Goal: Task Accomplishment & Management: Use online tool/utility

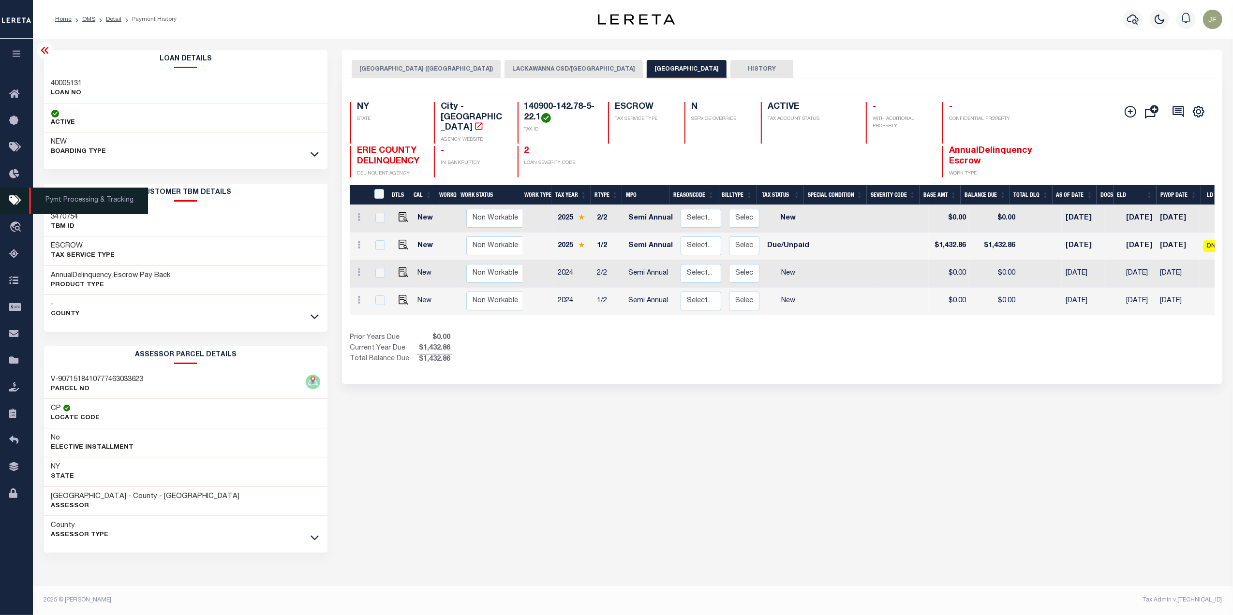
click at [12, 203] on icon at bounding box center [16, 201] width 15 height 12
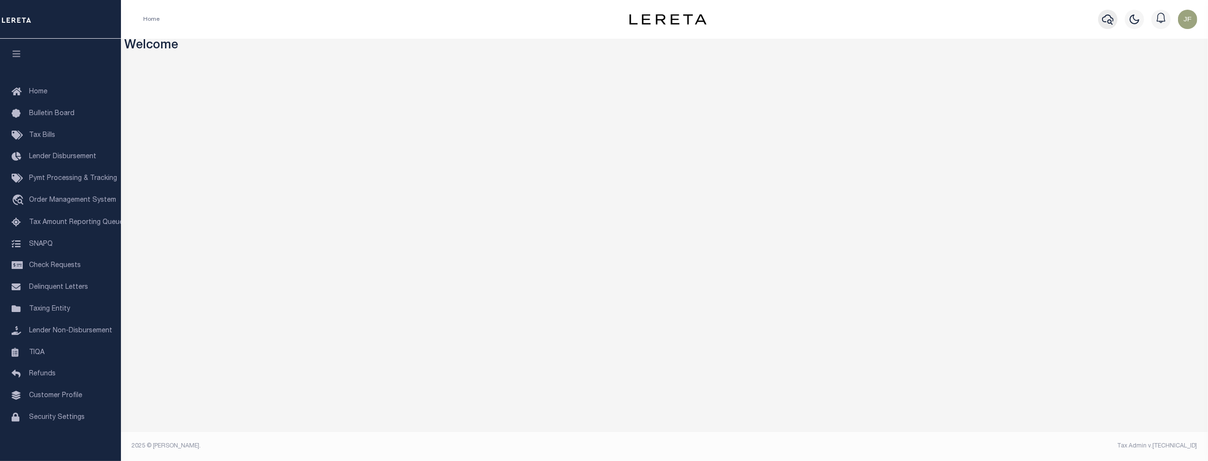
click at [1107, 16] on icon "button" at bounding box center [1108, 20] width 12 height 12
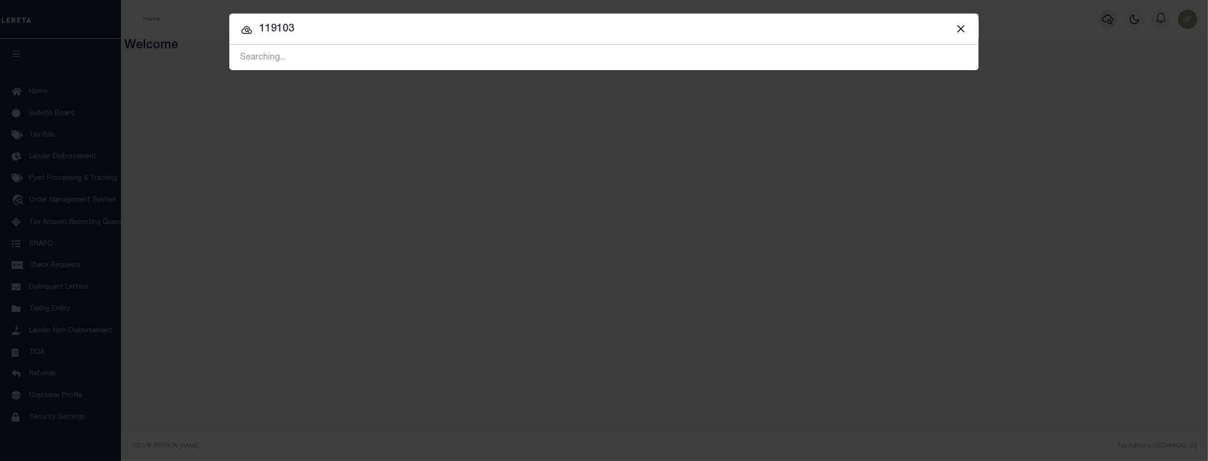
type input "119103"
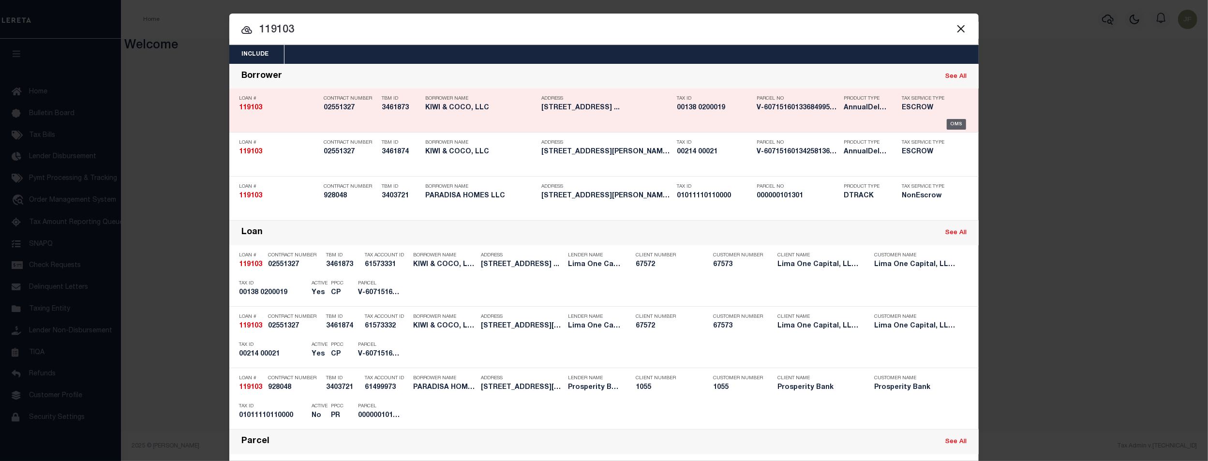
click at [956, 121] on div "OMS" at bounding box center [957, 124] width 20 height 11
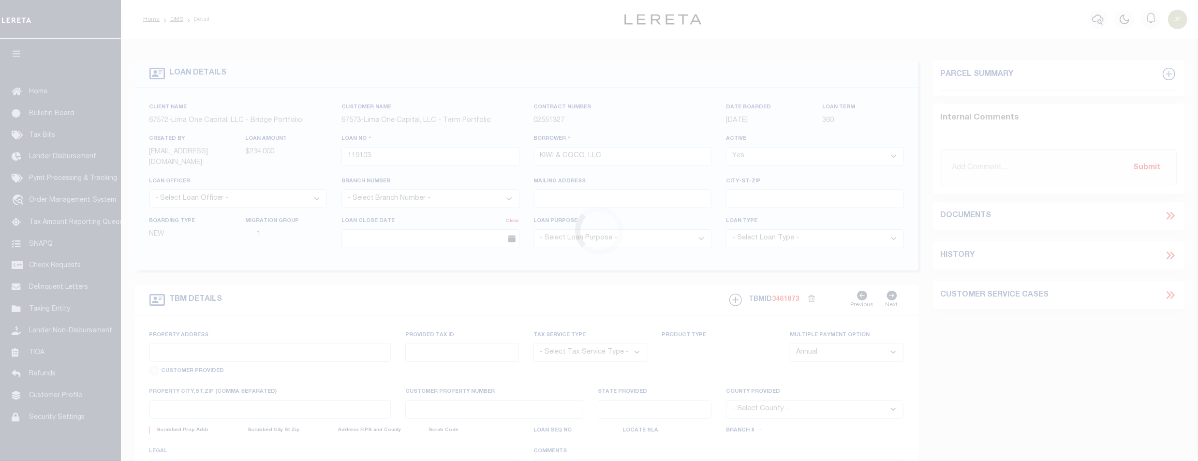
type input "154 S BROADWAY"
radio input "true"
select select "Escrow"
select select
type input "GLOUCESTER CITY NJ 08030"
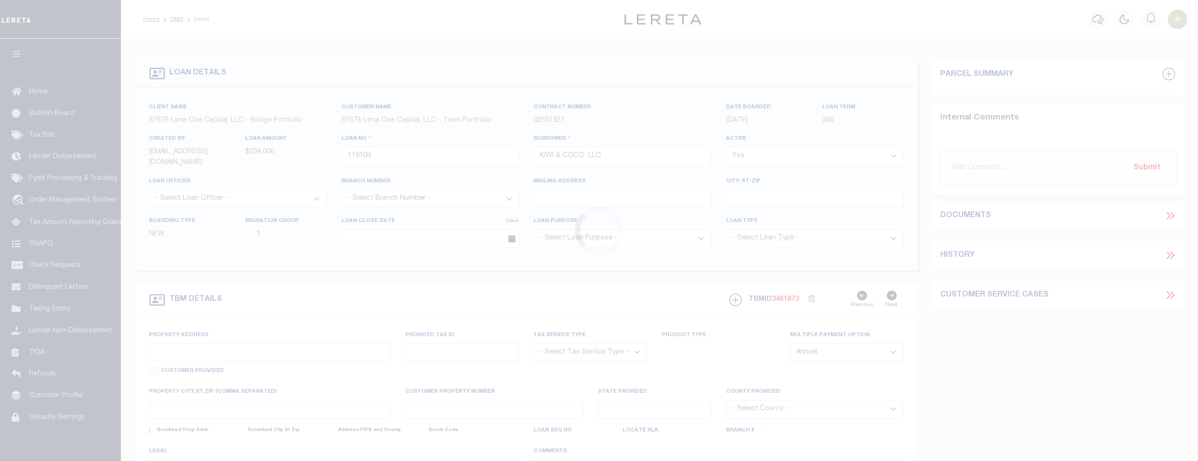
type input "119103-1"
type input "NJ"
type textarea "COLLECTOR: ENTITY: PARCEL: 14001380200019"
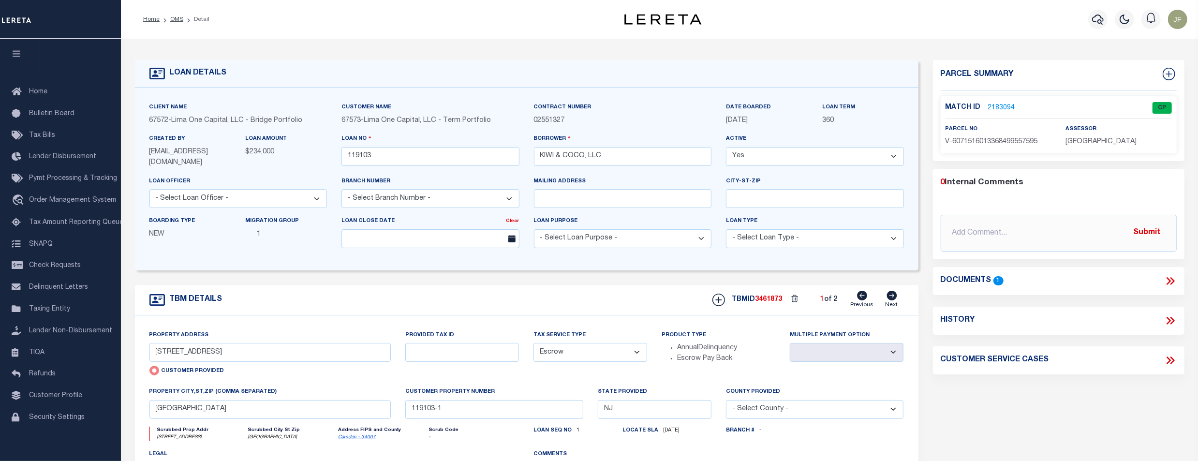
click at [997, 109] on link "2183094" at bounding box center [1001, 108] width 27 height 10
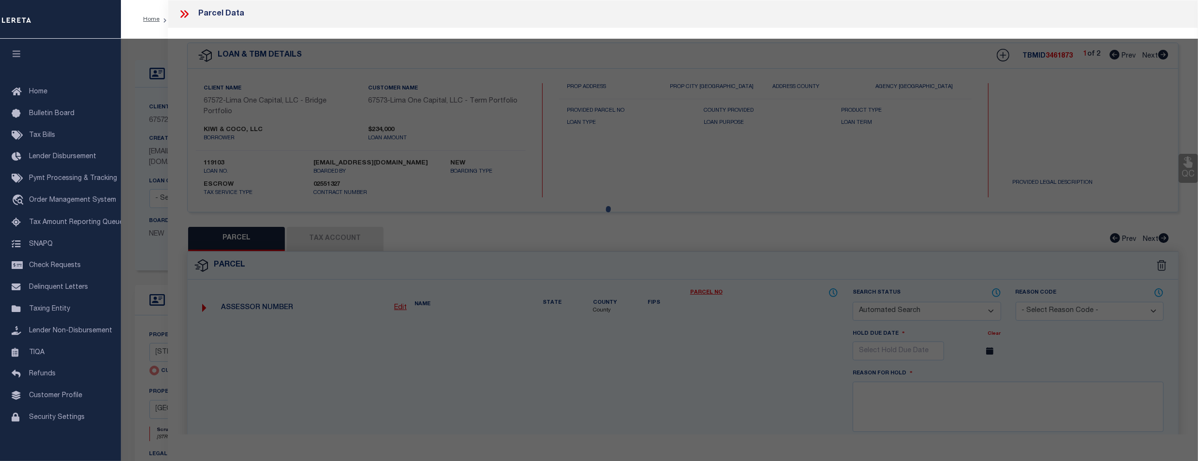
checkbox input "false"
select select "CP"
select select "AGW"
select select
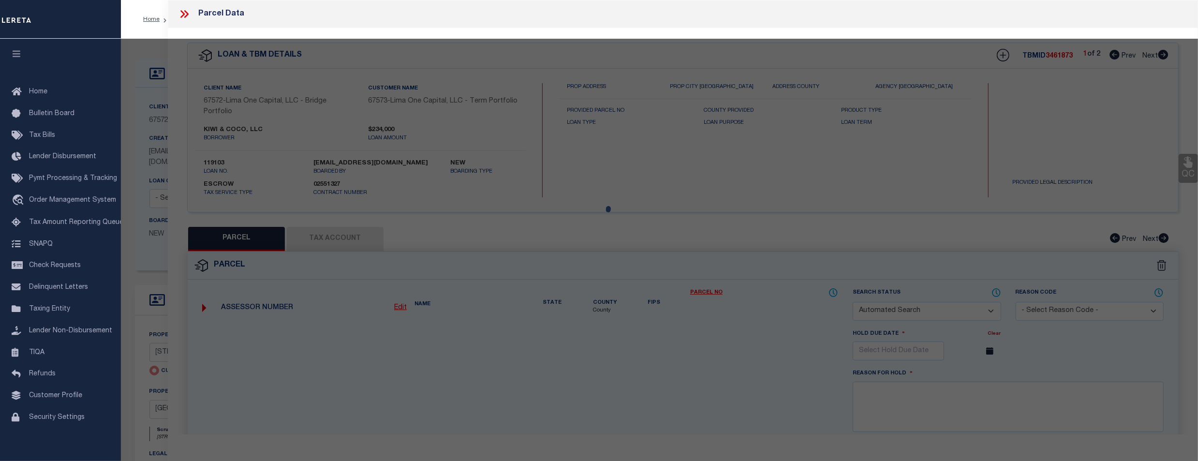
type input "154 S BROADWAY"
checkbox input "false"
type input "GLOUCESTER CITY NJ 08030"
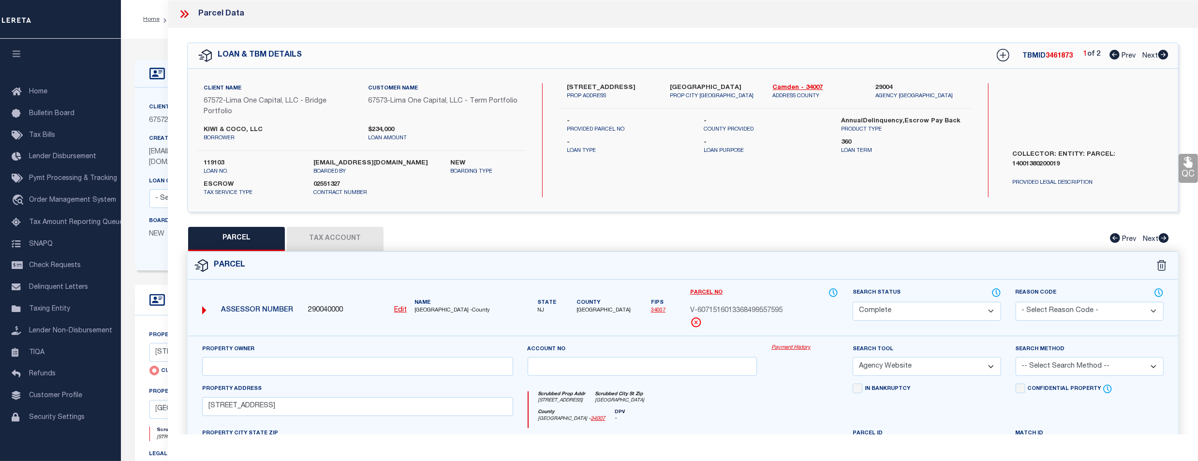
click at [792, 350] on link "Payment History" at bounding box center [805, 348] width 67 height 8
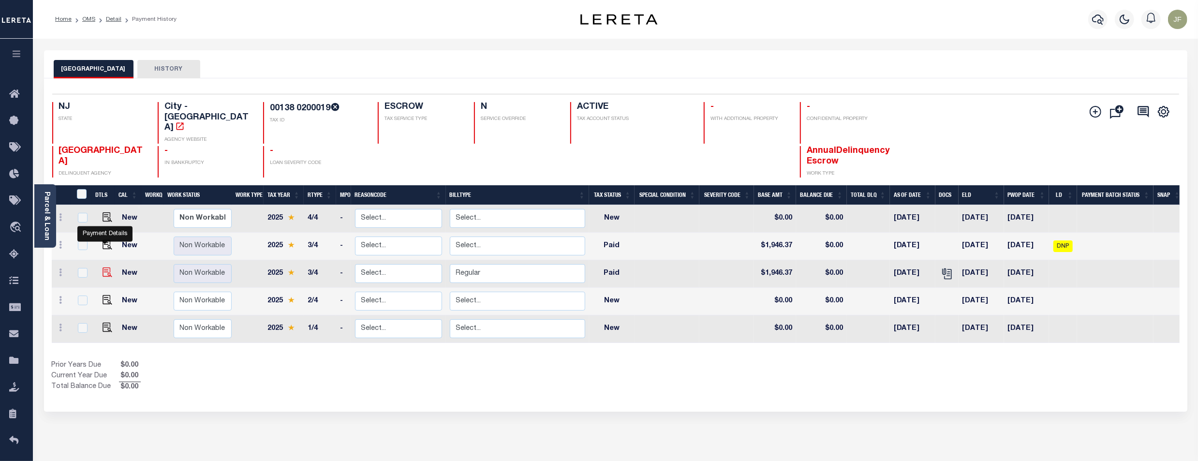
click at [104, 268] on img "" at bounding box center [108, 273] width 10 height 10
checkbox input "true"
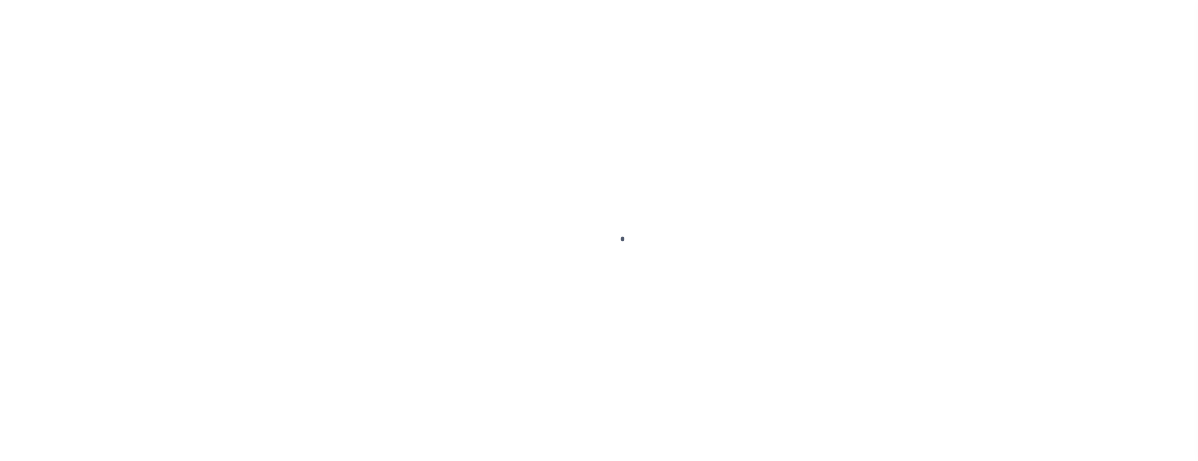
checkbox input "false"
type textarea "CAS-49015 2025/3rd Base $1,946.37 paid P/I $14.53-Lereta Responsibility( paid l…"
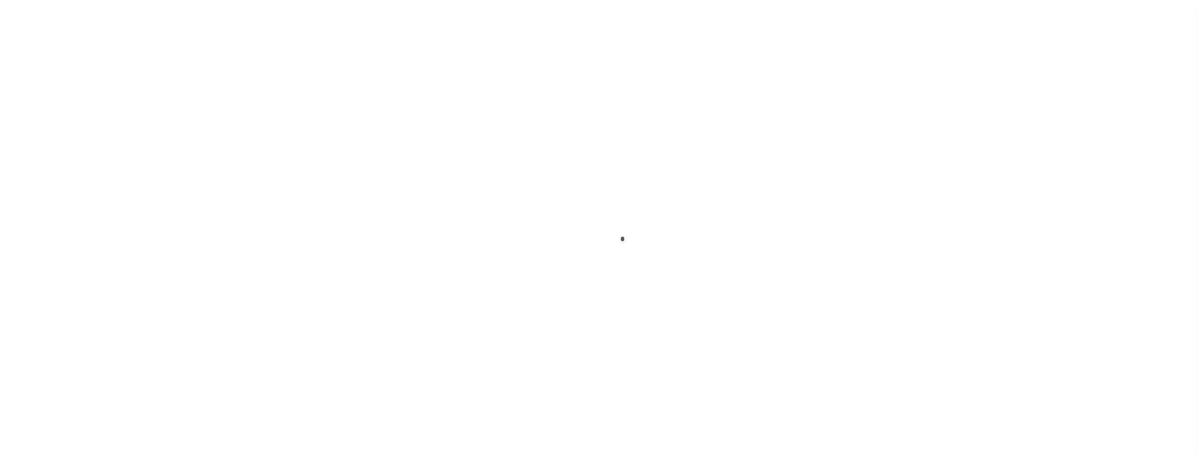
type input "00001932"
type input "10/31/2025"
type input "10/08/2025"
select select "PYD"
type input "$1,946.37"
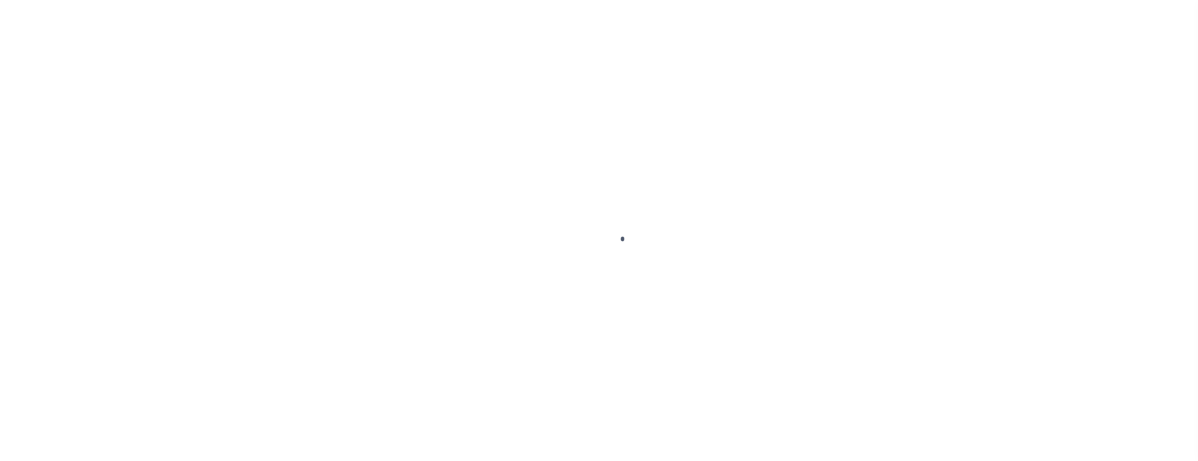
type input "$1,946.37"
type input "$0"
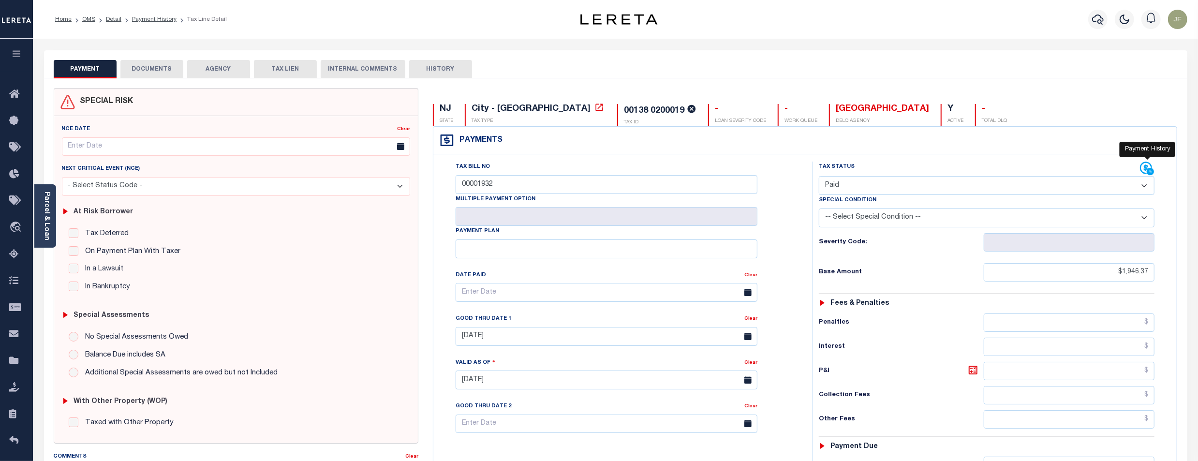
click at [1146, 169] on icon at bounding box center [1146, 168] width 12 height 12
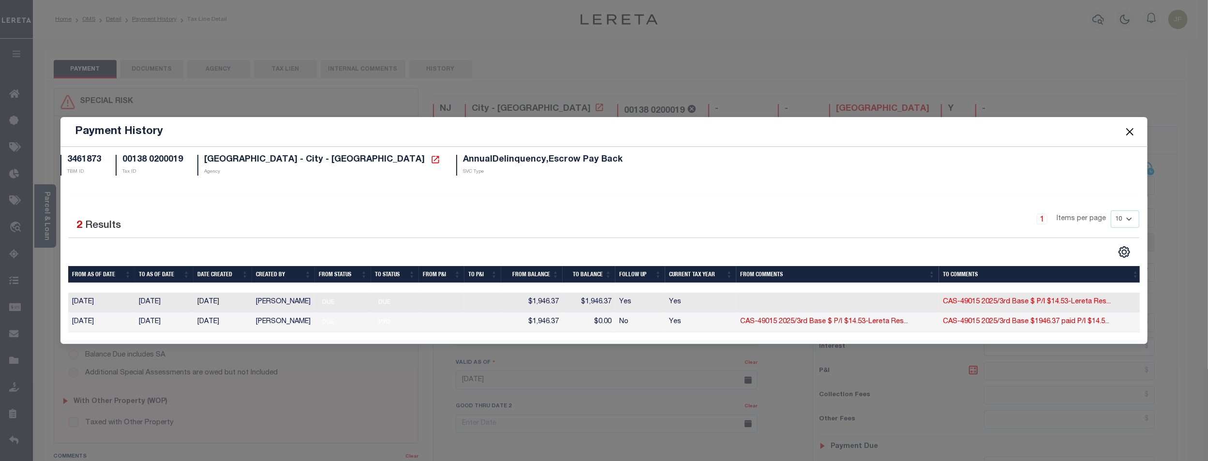
click at [1125, 131] on button "Close" at bounding box center [1129, 131] width 13 height 13
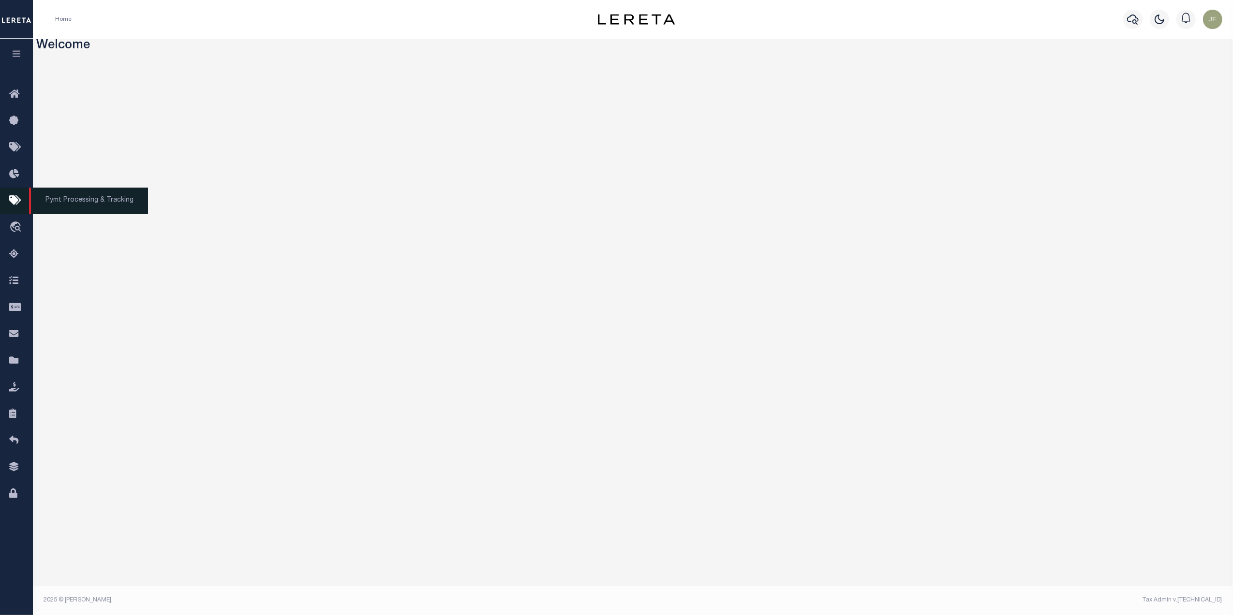
click at [5, 191] on link "Pymt Processing & Tracking" at bounding box center [16, 201] width 33 height 27
